Goal: Task Accomplishment & Management: Manage account settings

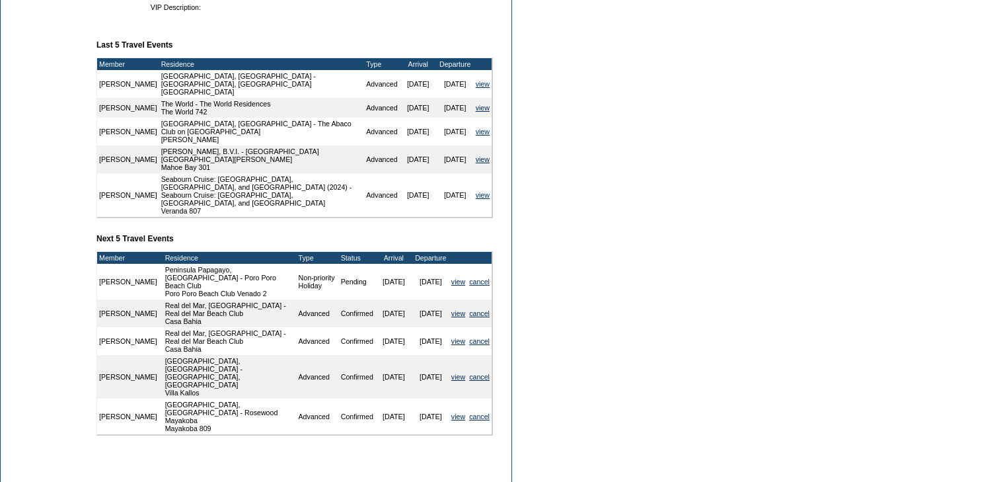
scroll to position [528, 0]
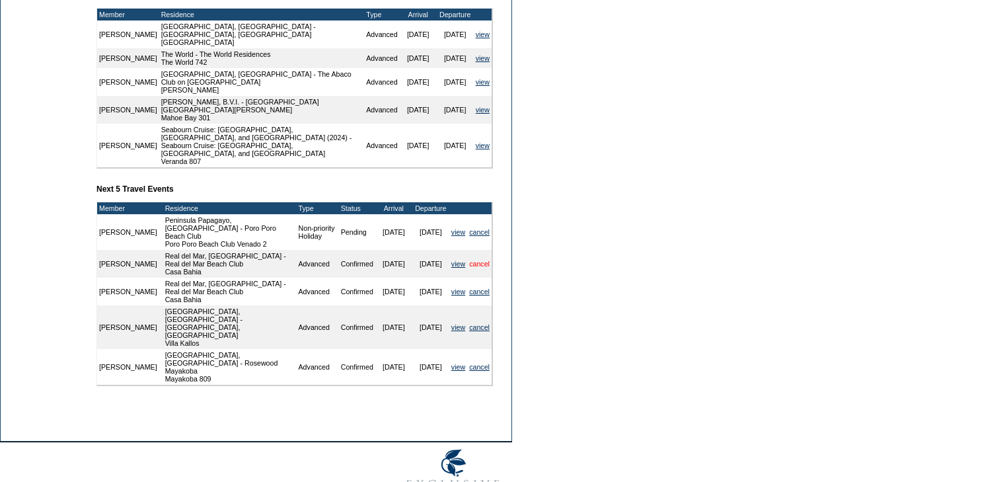
click at [479, 260] on link "cancel" at bounding box center [479, 264] width 20 height 8
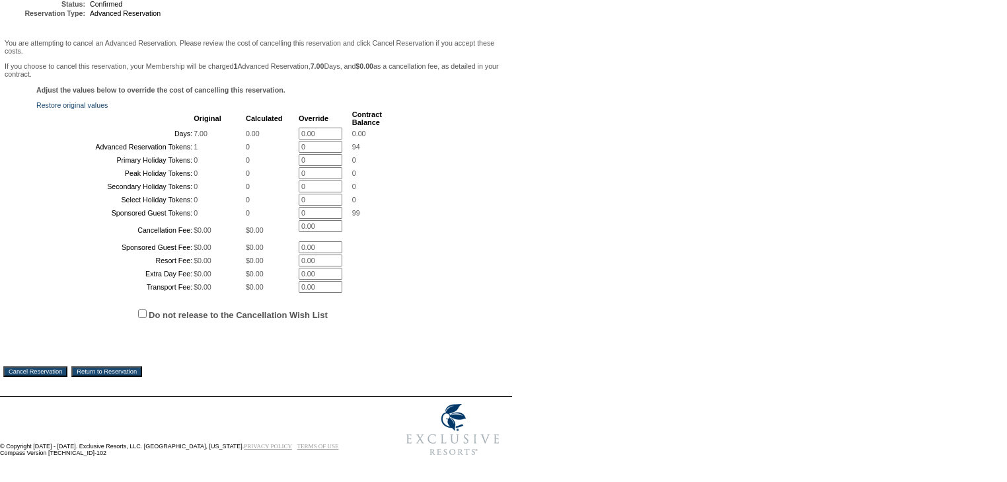
scroll to position [285, 0]
click at [56, 371] on input "Cancel Reservation" at bounding box center [35, 371] width 64 height 11
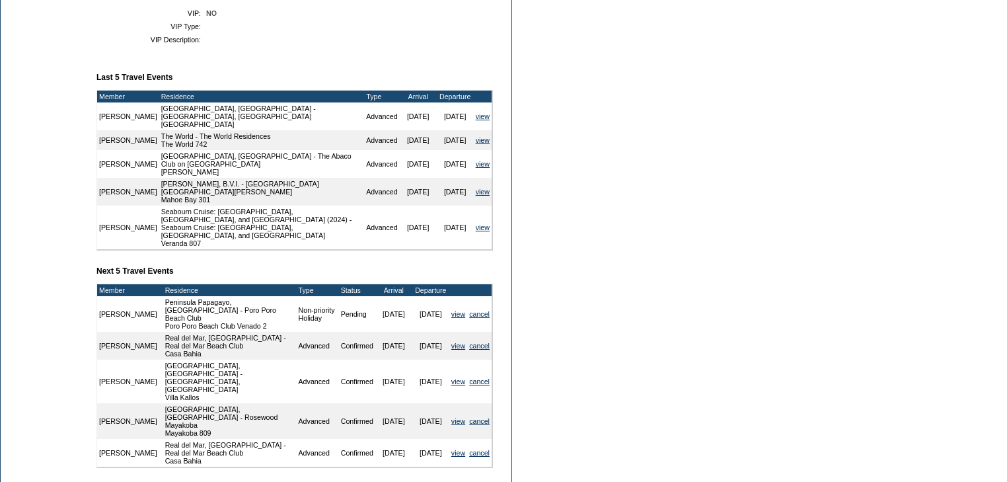
scroll to position [528, 0]
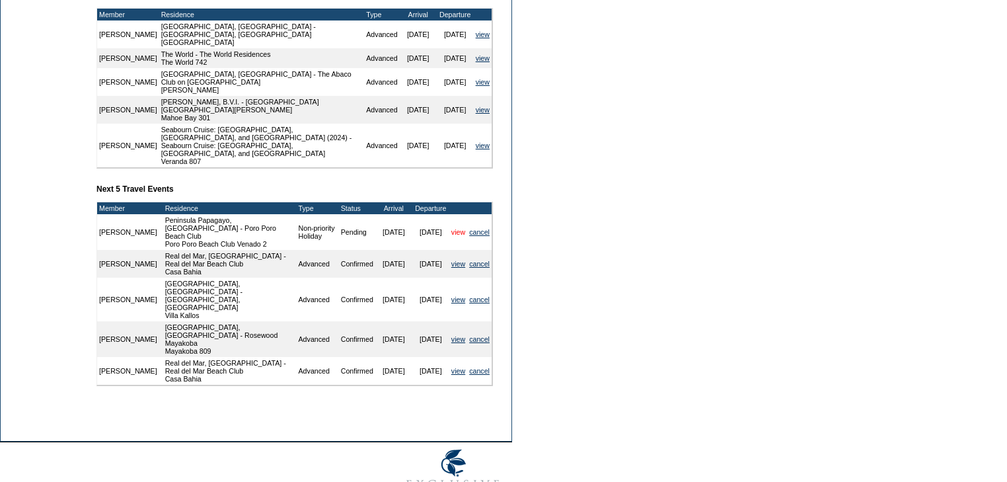
click at [452, 228] on link "view" at bounding box center [458, 232] width 14 height 8
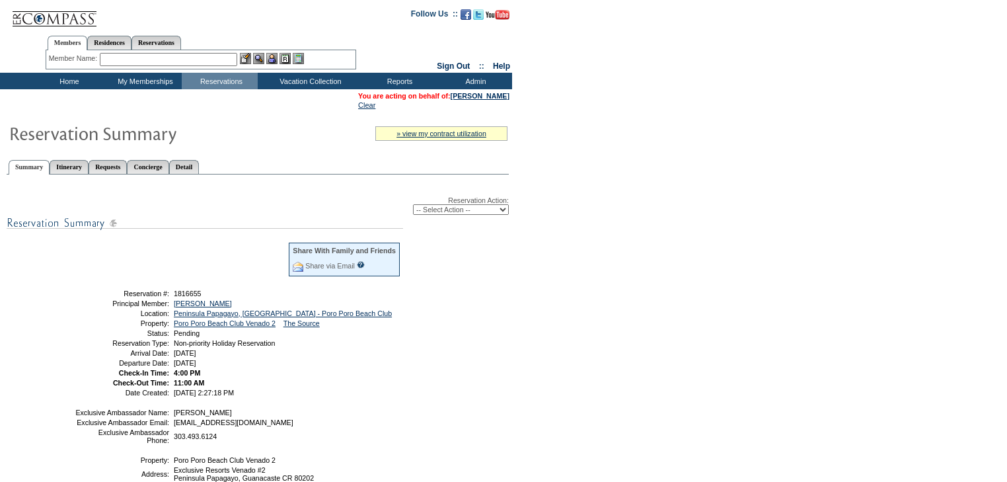
click at [504, 214] on select "-- Select Action -- Modify Reservation Dates Modify Reservation Cost Modify Occ…" at bounding box center [461, 209] width 96 height 11
select select "ConfirmRes"
click at [413, 204] on select "-- Select Action -- Modify Reservation Dates Modify Reservation Cost Modify Occ…" at bounding box center [461, 209] width 96 height 11
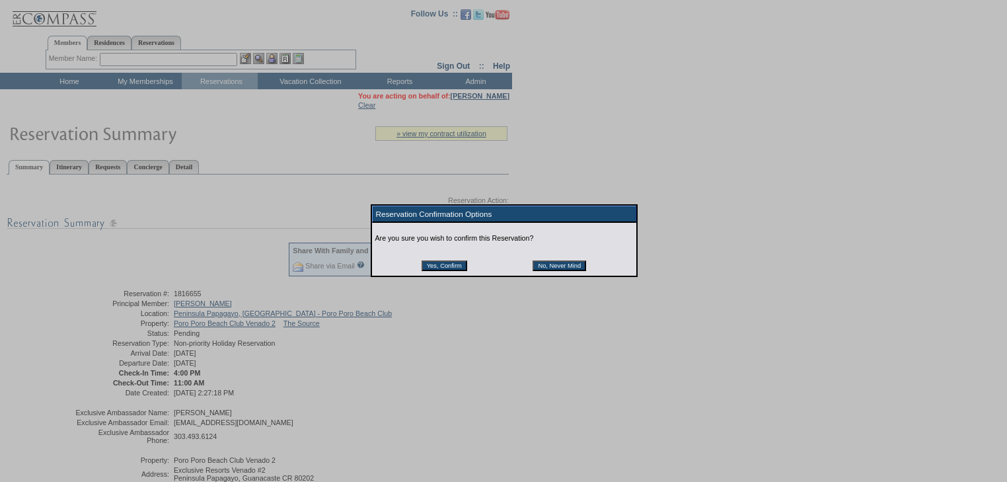
click at [459, 266] on input "Yes, Confirm" at bounding box center [445, 265] width 46 height 11
